Goal: Task Accomplishment & Management: Use online tool/utility

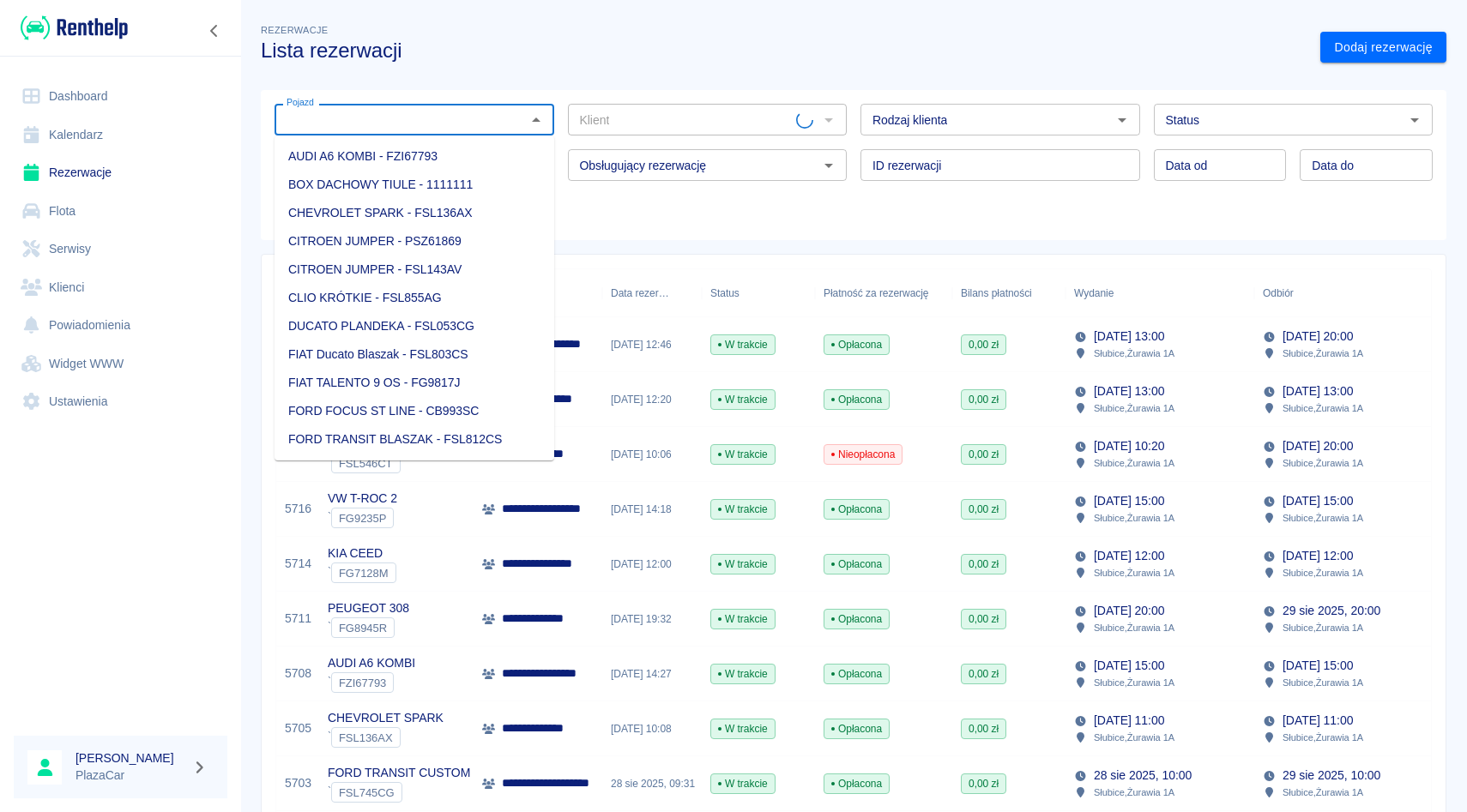
click at [349, 125] on input "Pojazd" at bounding box center [400, 119] width 241 height 22
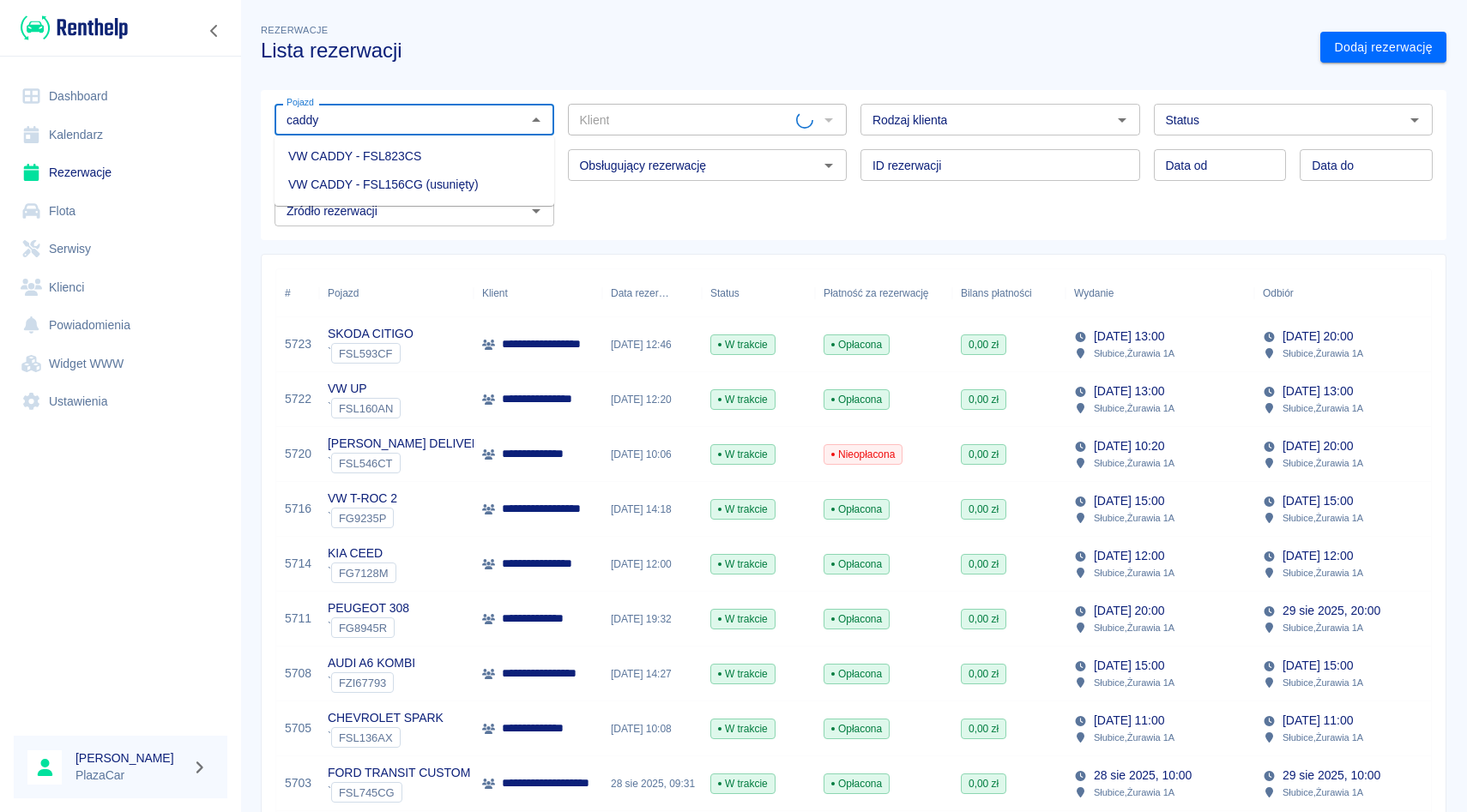
click at [337, 147] on li "VW CADDY - FSL823CS" at bounding box center [414, 157] width 280 height 28
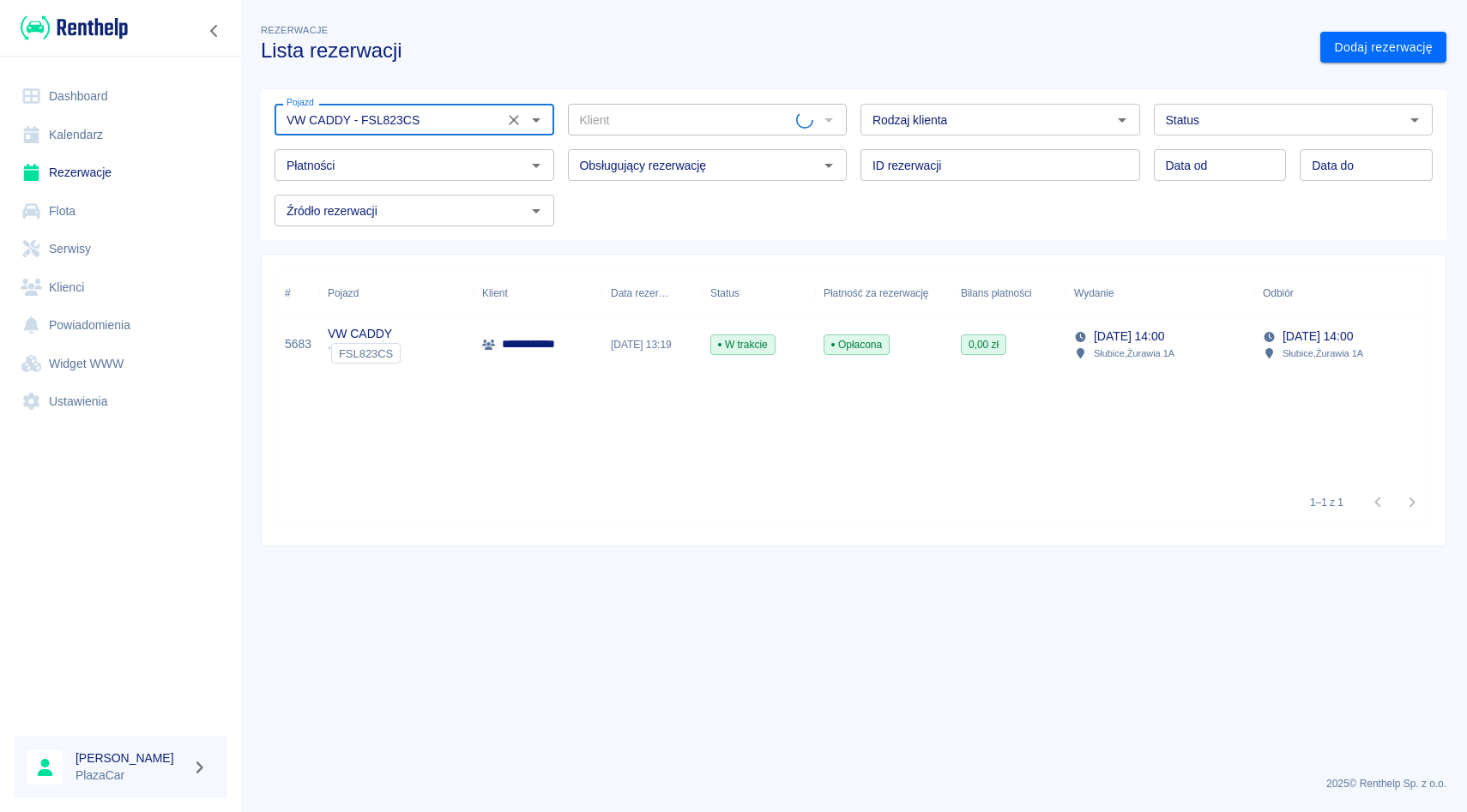
type input "VW CADDY - FSL823CS"
click at [566, 332] on div "**********" at bounding box center [538, 345] width 129 height 55
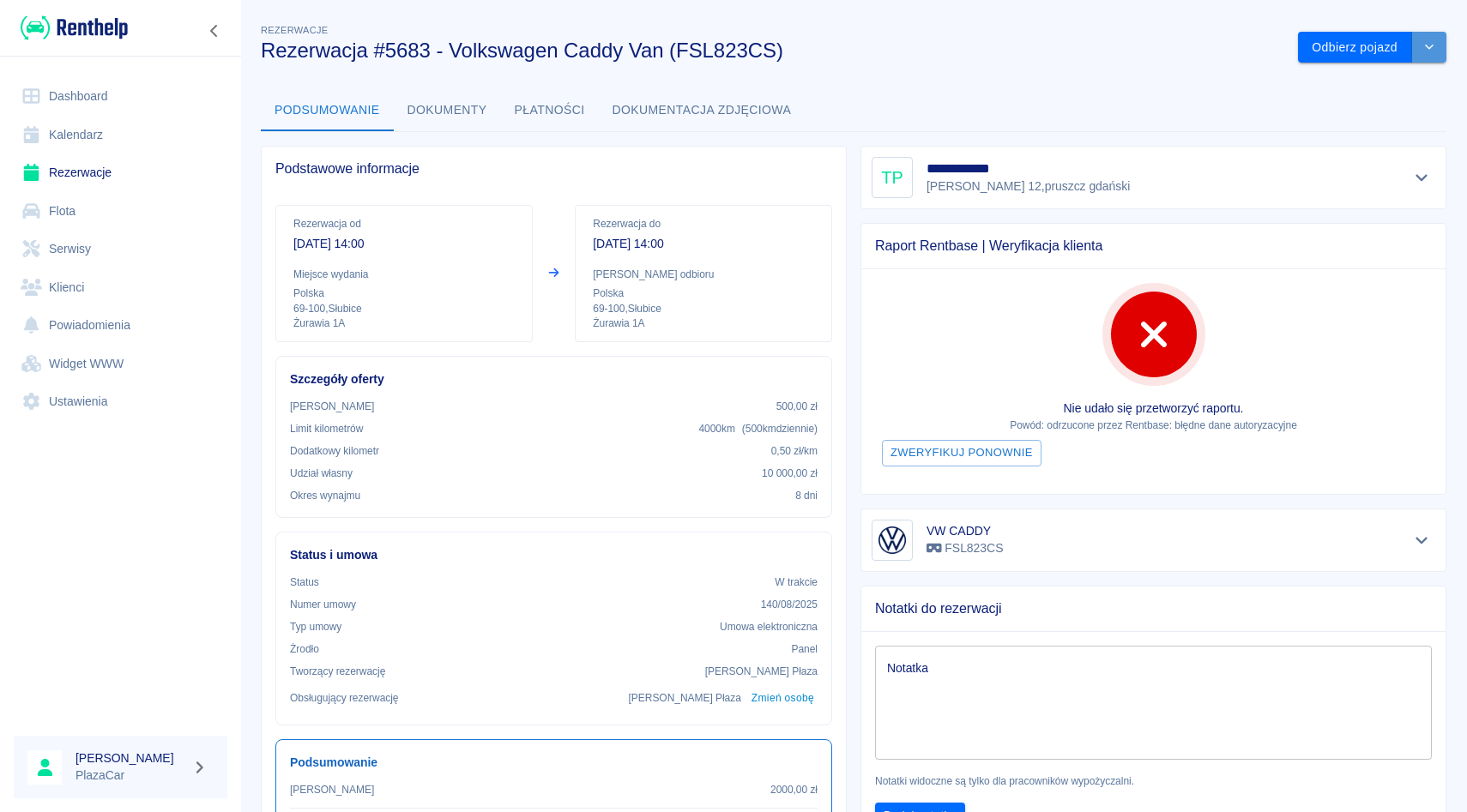
click at [1432, 45] on icon "drop-down" at bounding box center [1429, 47] width 14 height 11
click at [153, 180] on link "Rezerwacje" at bounding box center [121, 172] width 214 height 39
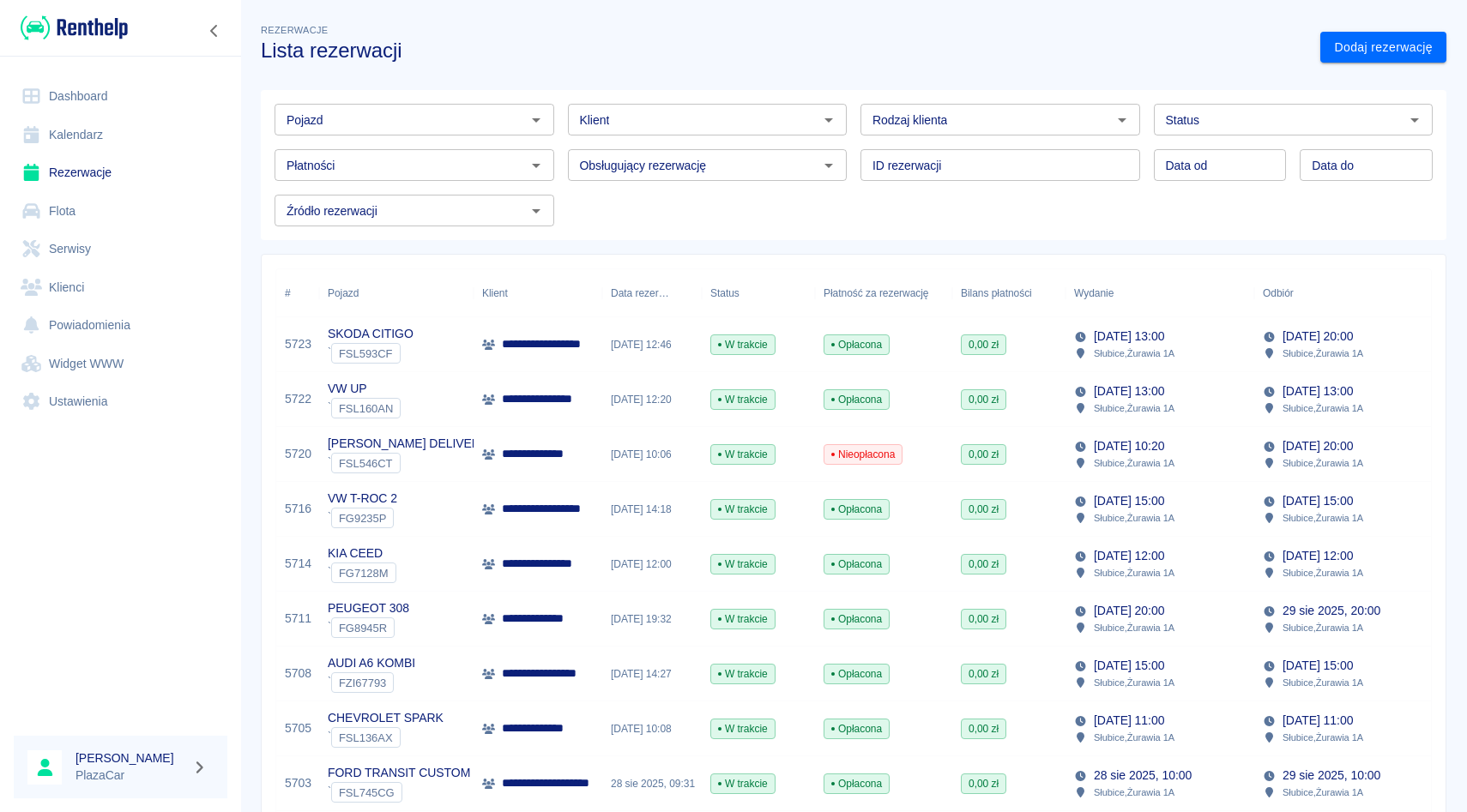
click at [660, 99] on div "Klient Klient" at bounding box center [700, 112] width 293 height 45
click at [420, 107] on div "Pojazd" at bounding box center [414, 120] width 280 height 32
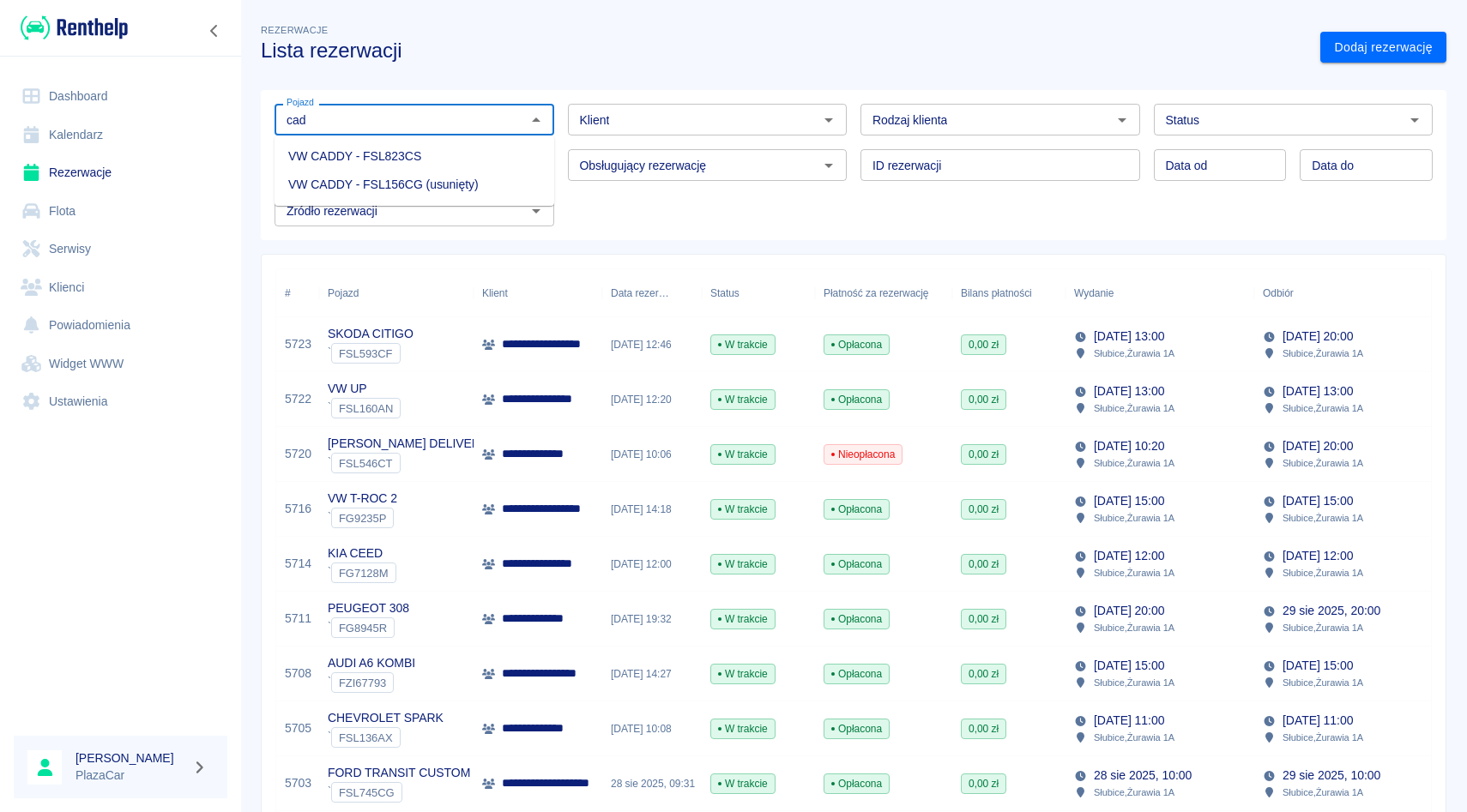
click at [423, 157] on li "VW CADDY - FSL823CS" at bounding box center [414, 157] width 280 height 28
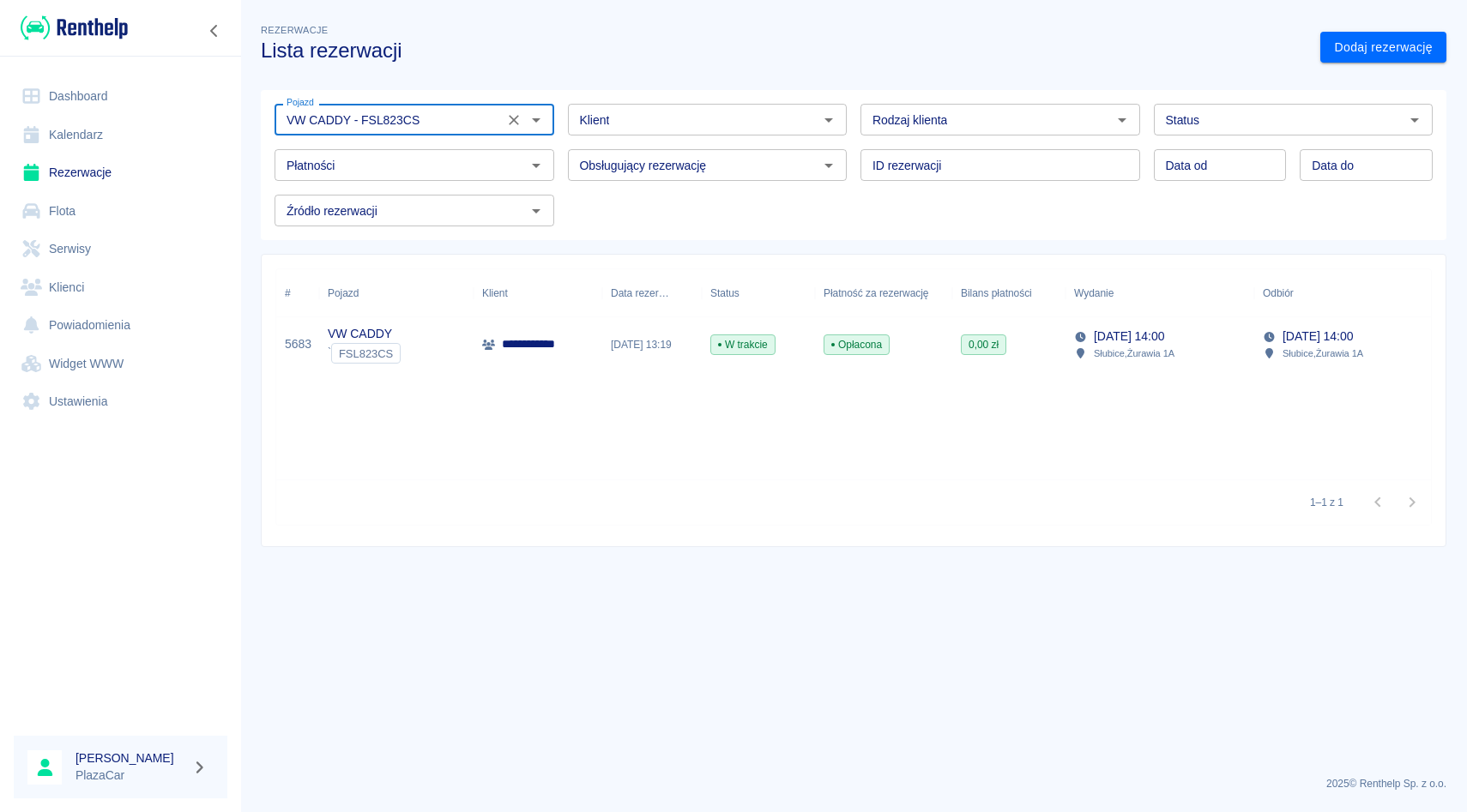
type input "VW CADDY - FSL823CS"
click at [1127, 360] on p "Słubice , Żurawia 1A" at bounding box center [1133, 354] width 80 height 15
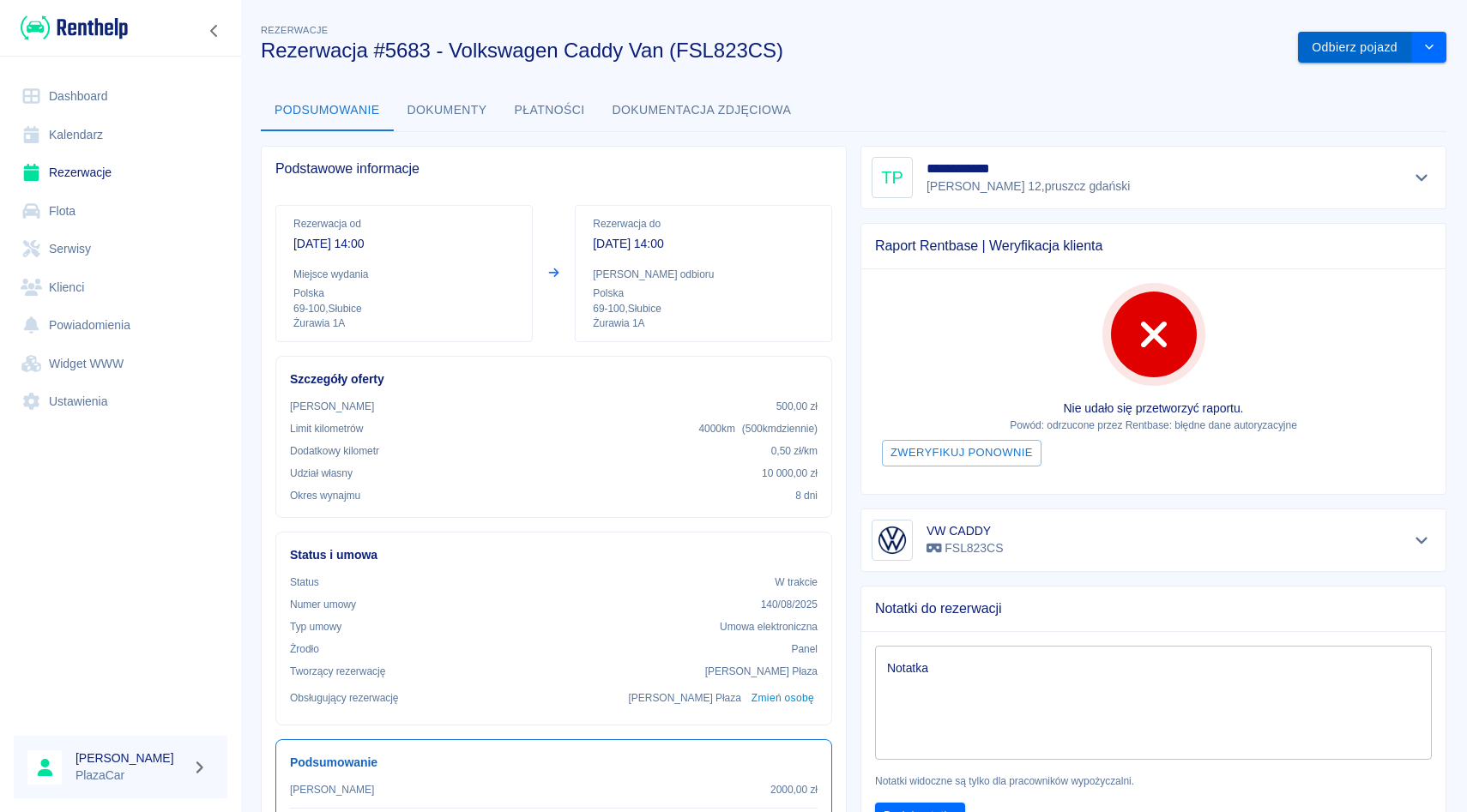
click at [1324, 52] on button "Odbierz pojazd" at bounding box center [1355, 48] width 114 height 32
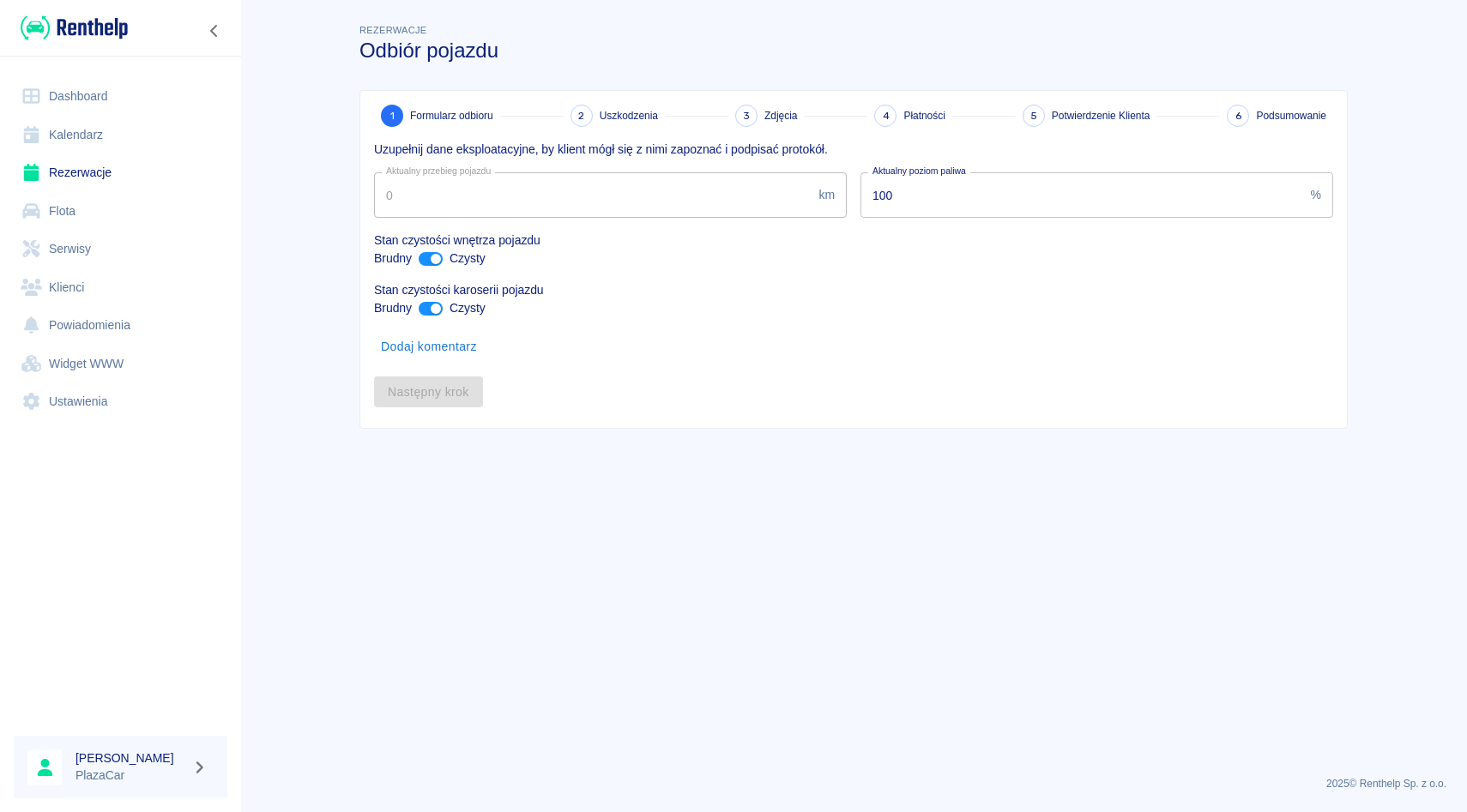
type input "197447"
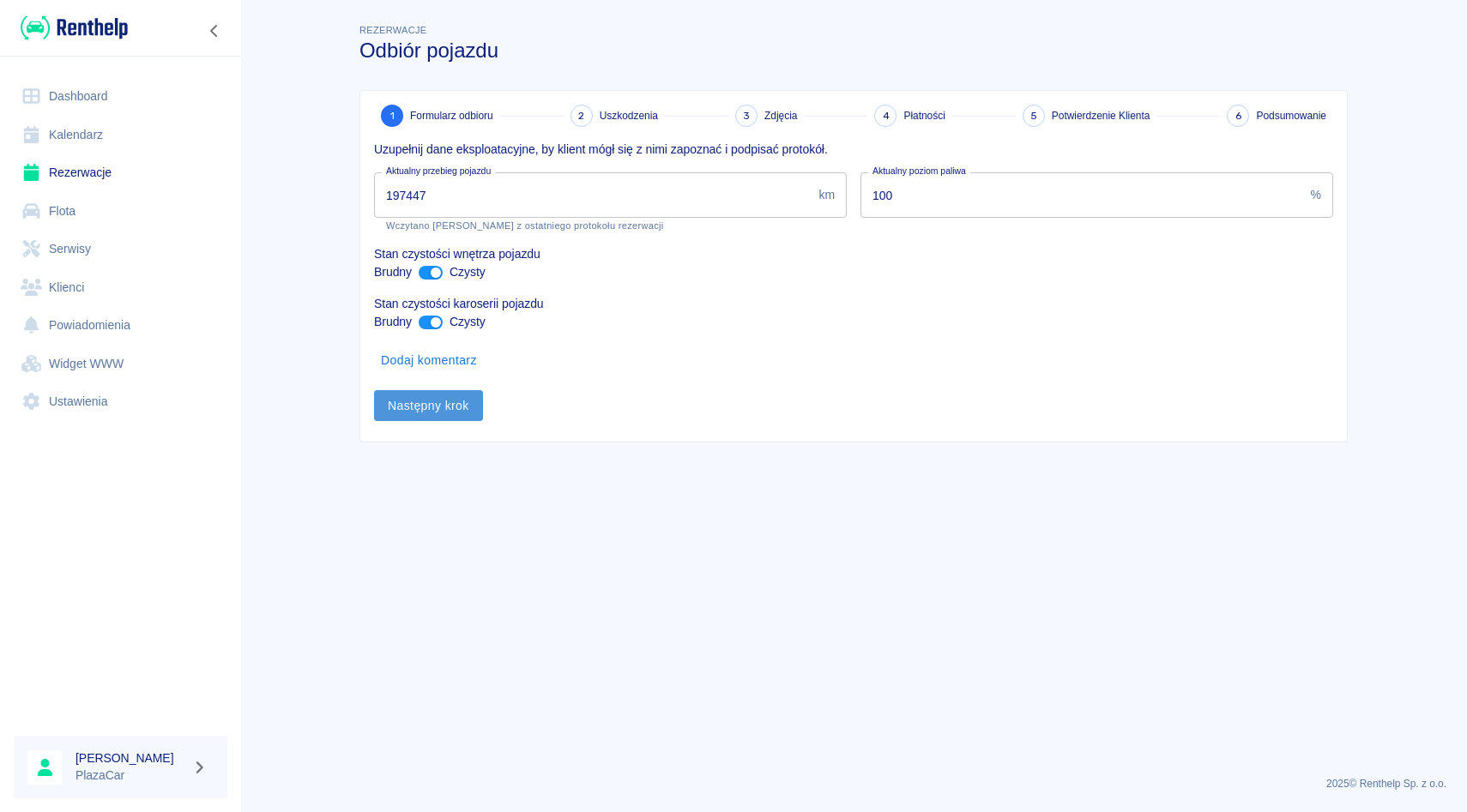
click at [452, 390] on button "Następny krok" at bounding box center [428, 406] width 109 height 32
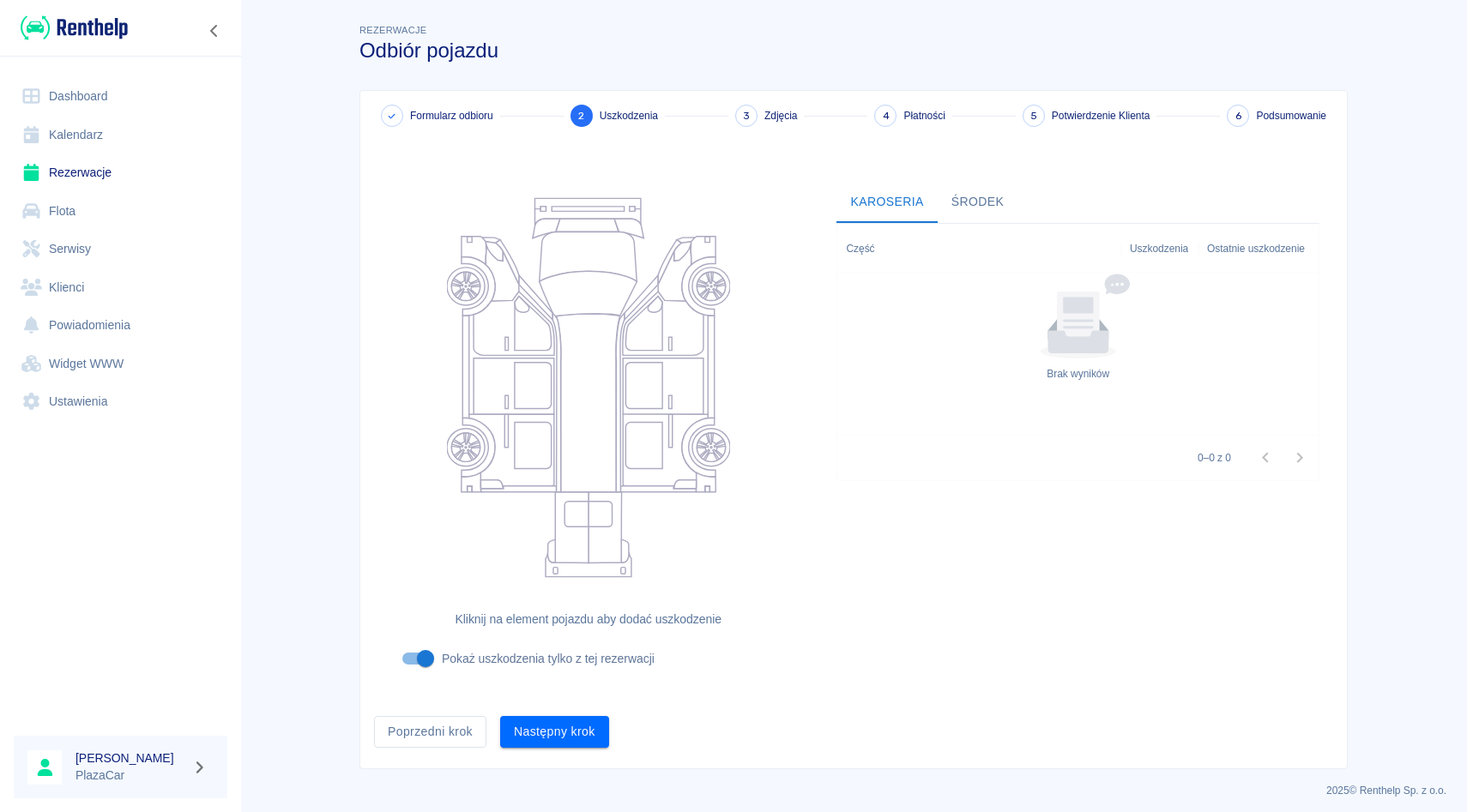
click at [565, 712] on div "Następny krok" at bounding box center [548, 725] width 123 height 45
click at [565, 726] on button "Następny krok" at bounding box center [554, 733] width 109 height 32
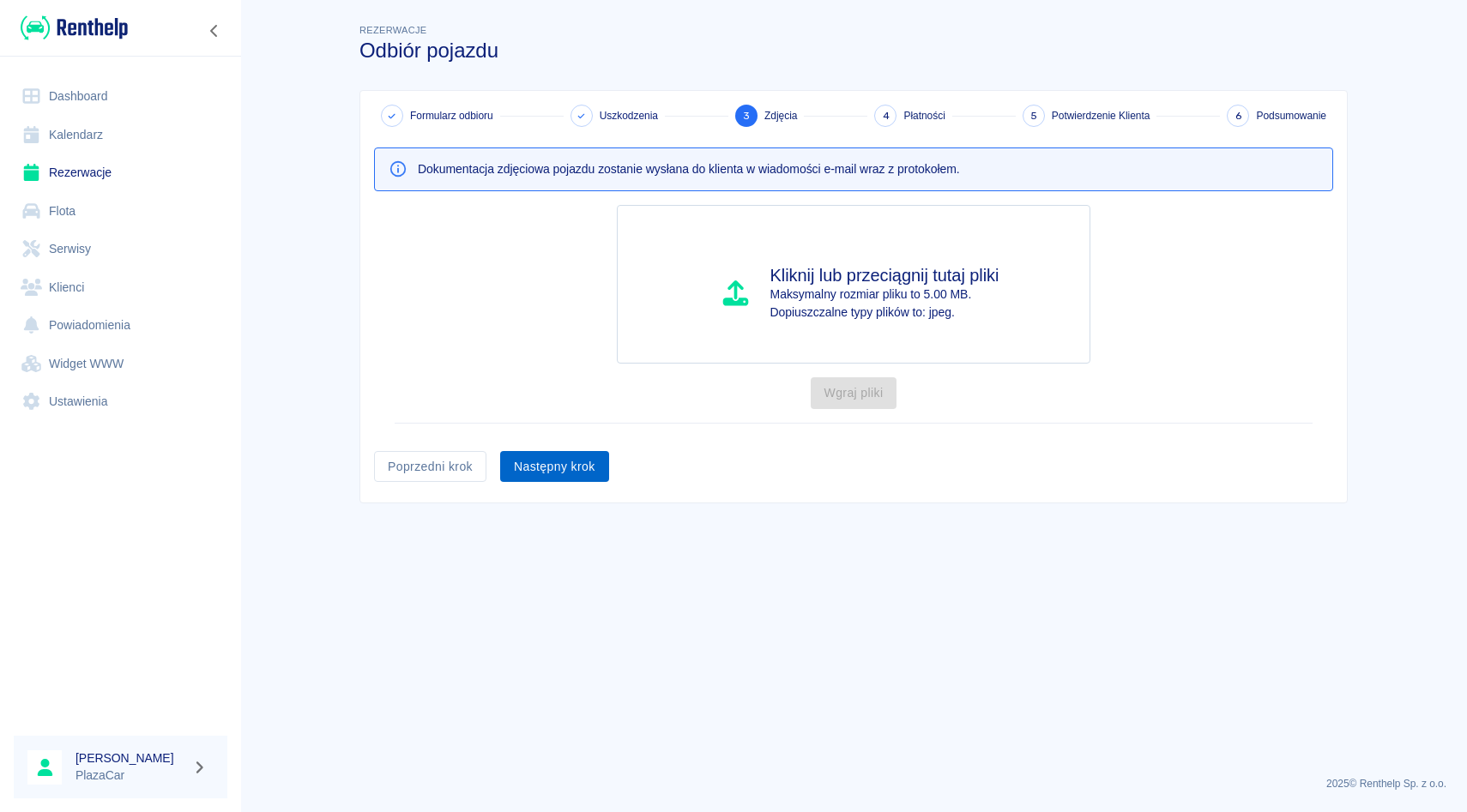
click at [541, 471] on button "Następny krok" at bounding box center [554, 467] width 109 height 32
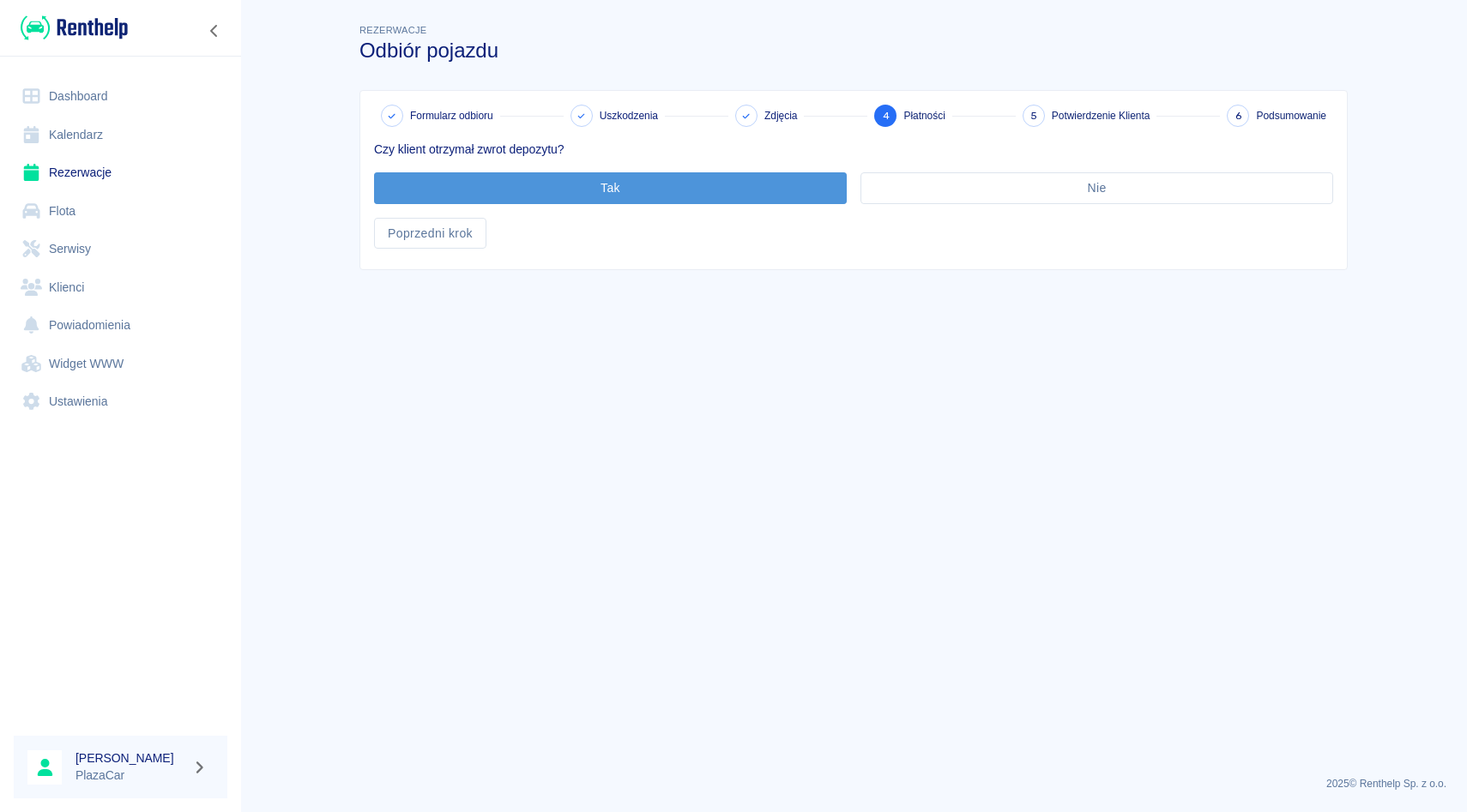
click at [625, 181] on button "Tak" at bounding box center [611, 188] width 473 height 32
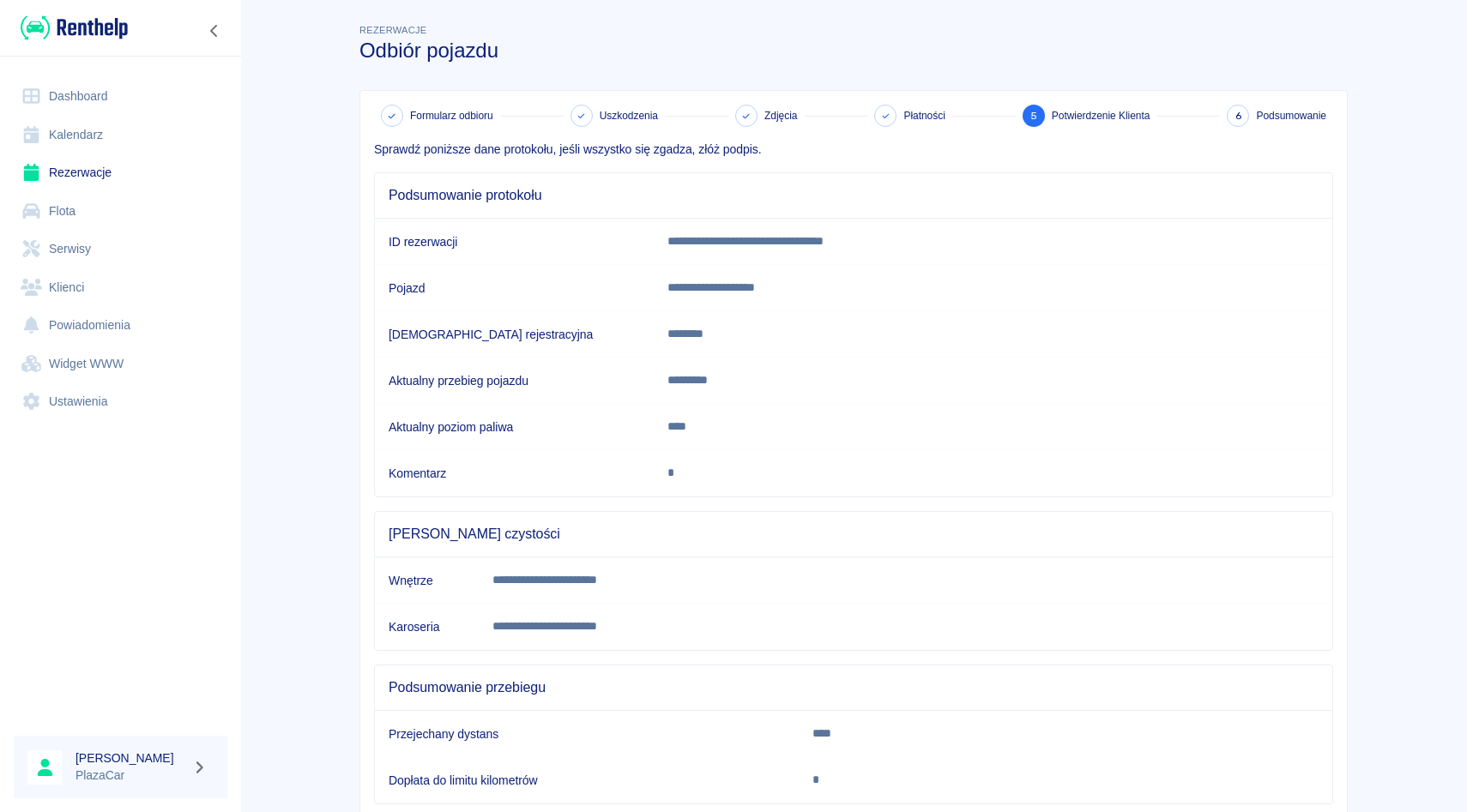
scroll to position [108, 0]
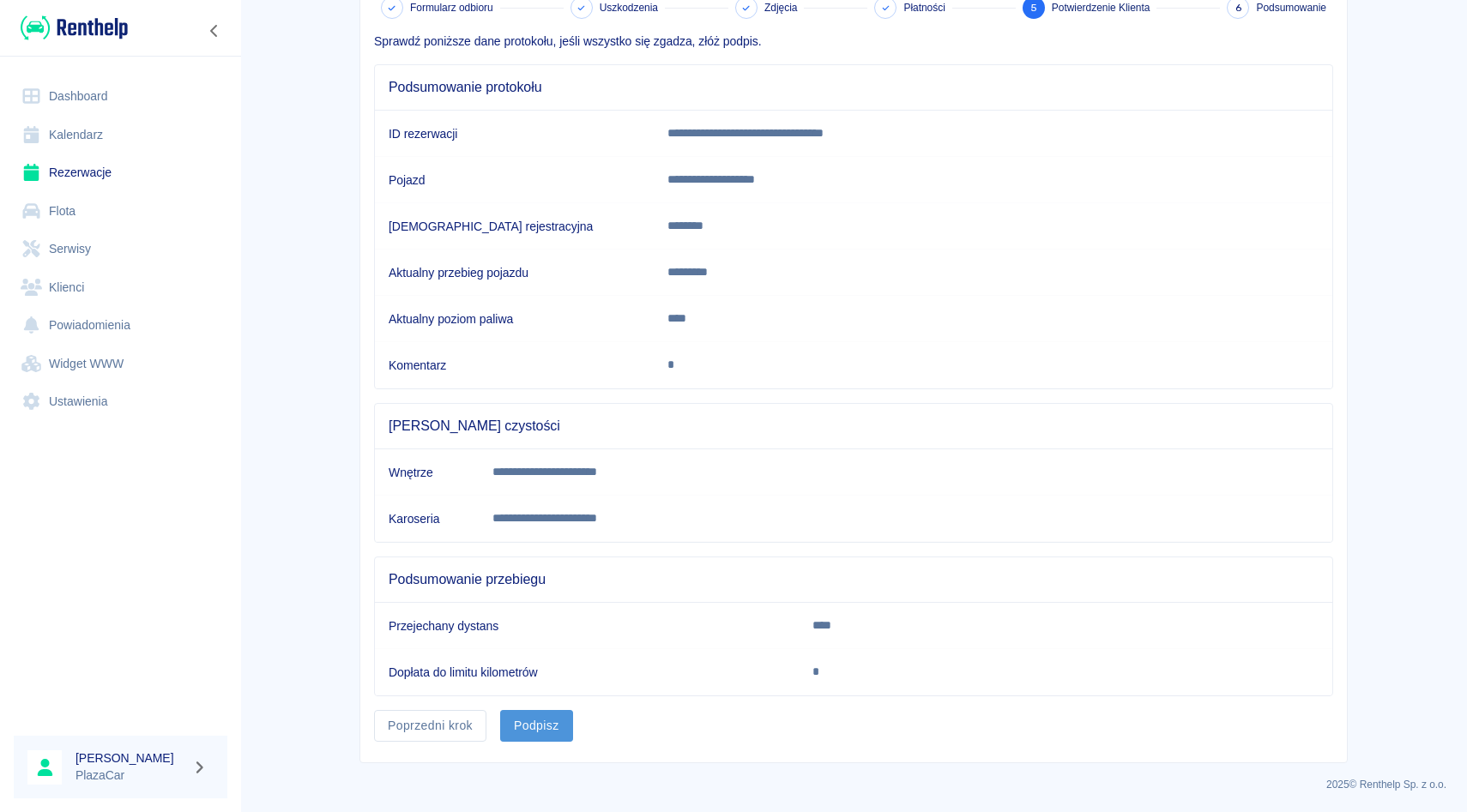
click at [533, 717] on button "Podpisz" at bounding box center [536, 726] width 73 height 32
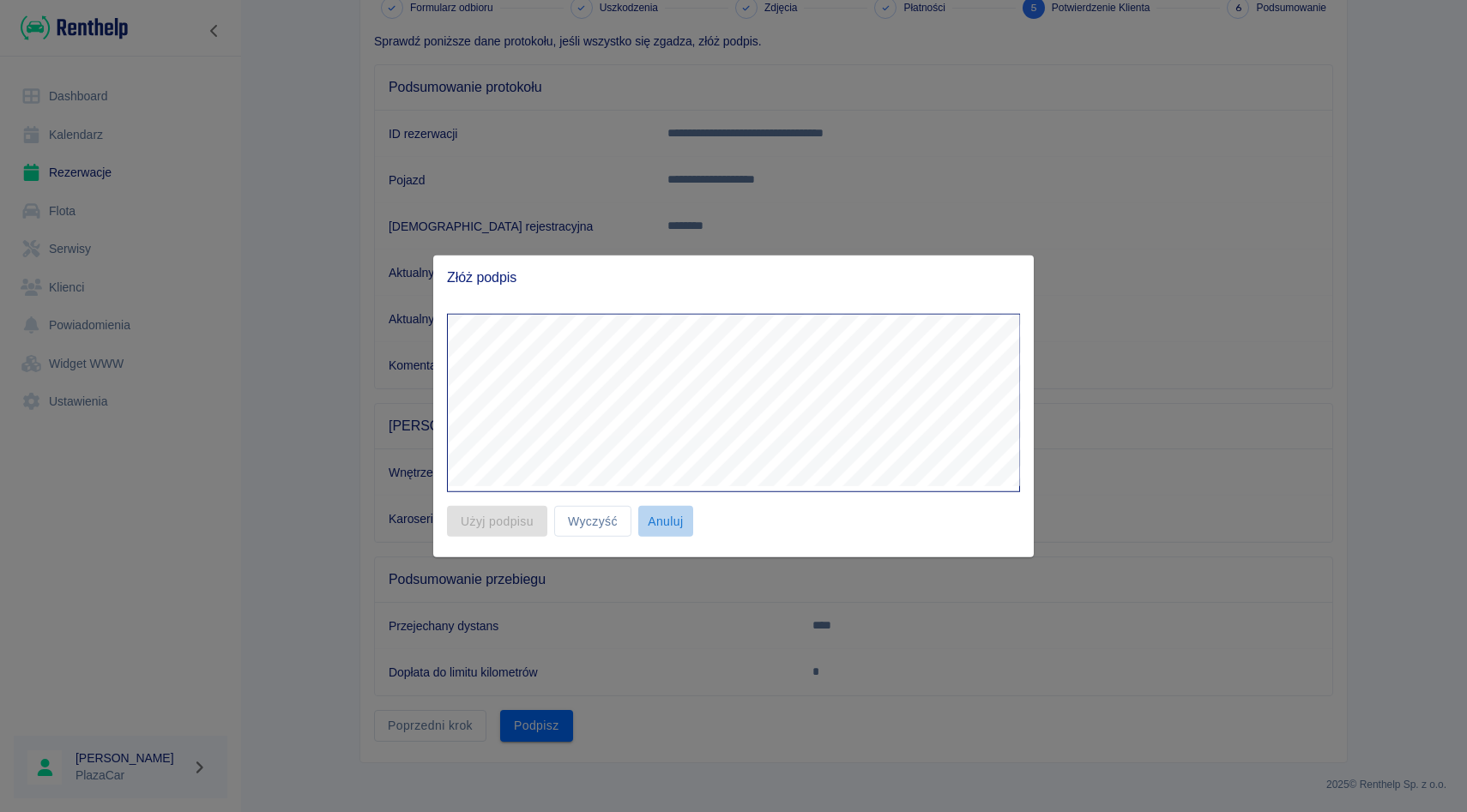
click at [671, 524] on button "Anuluj" at bounding box center [665, 522] width 55 height 32
